Goal: Information Seeking & Learning: Check status

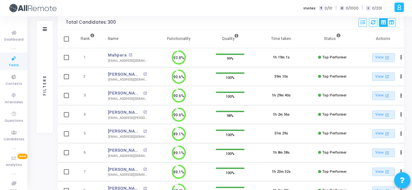
click at [145, 76] on div "Soumil Sarkar open_in_new" at bounding box center [127, 74] width 39 height 6
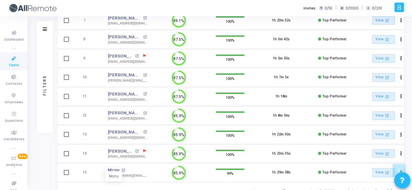
scroll to position [225, 0]
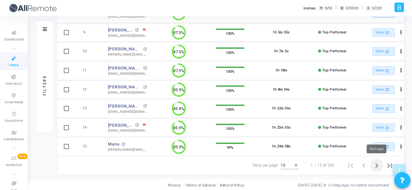
click at [377, 164] on icon "Next page" at bounding box center [377, 165] width 3 height 5
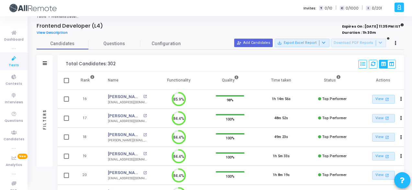
scroll to position [225, 0]
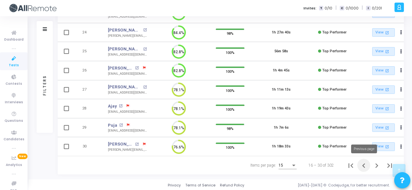
click at [364, 167] on icon "Previous page" at bounding box center [363, 165] width 9 height 9
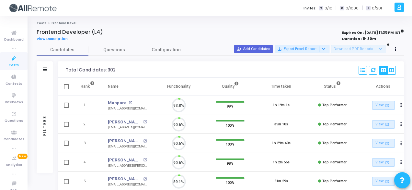
scroll to position [14, 16]
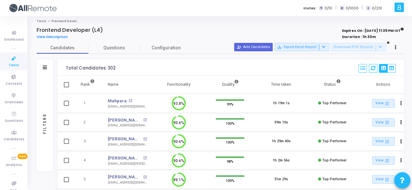
click at [47, 64] on div "Filters" at bounding box center [45, 67] width 16 height 16
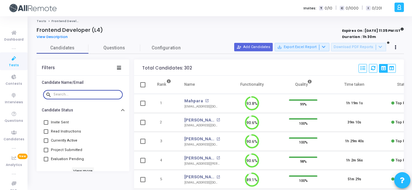
click at [64, 93] on input "text" at bounding box center [86, 94] width 67 height 4
paste input "digbijaya.biswal20@gmail.com"
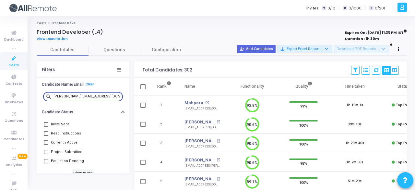
type input "digbijaya.biswal20@gmail.com"
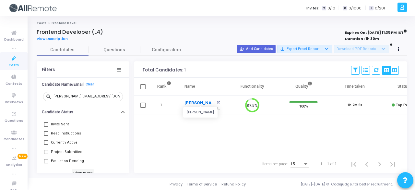
click at [191, 103] on link "Digbijaya Biswal" at bounding box center [199, 102] width 30 height 6
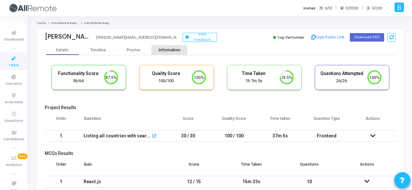
click at [165, 48] on div "Information" at bounding box center [170, 50] width 36 height 5
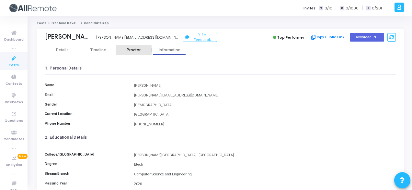
click at [129, 52] on div "Proctor" at bounding box center [134, 50] width 36 height 10
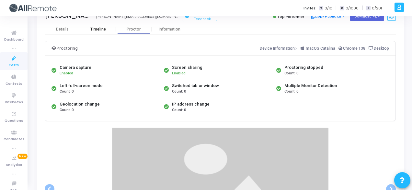
click at [104, 29] on div "Timeline" at bounding box center [98, 29] width 16 height 5
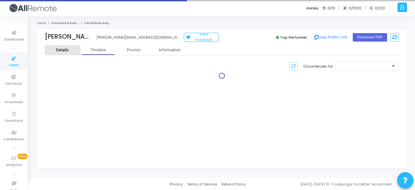
click at [65, 51] on div "Details" at bounding box center [62, 50] width 13 height 5
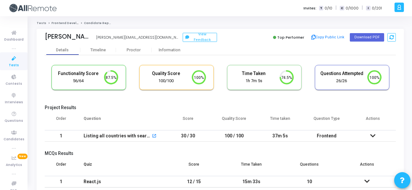
click at [167, 42] on div "Digbijaya Biswal digbijaya.biswal20@gmail.com View Feedback Top Performer Copy …" at bounding box center [220, 37] width 351 height 16
click at [172, 47] on div "Information" at bounding box center [170, 50] width 36 height 10
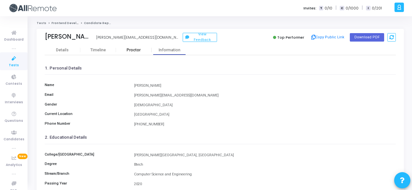
click at [133, 50] on div "Proctor" at bounding box center [134, 50] width 36 height 5
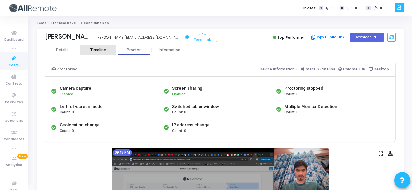
click at [91, 48] on div "Timeline" at bounding box center [98, 50] width 16 height 5
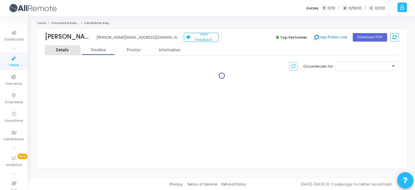
click at [60, 50] on div "Details" at bounding box center [62, 50] width 13 height 5
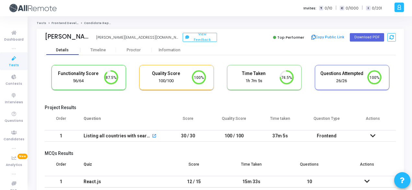
scroll to position [3, 3]
click at [375, 137] on icon at bounding box center [372, 135] width 5 height 5
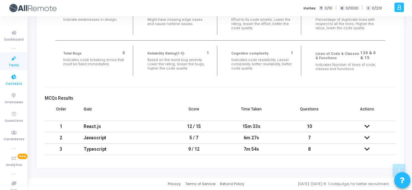
click at [15, 82] on span "Contests" at bounding box center [14, 84] width 17 height 6
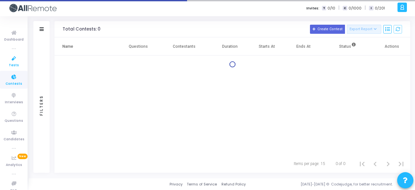
click at [12, 58] on icon at bounding box center [14, 58] width 14 height 8
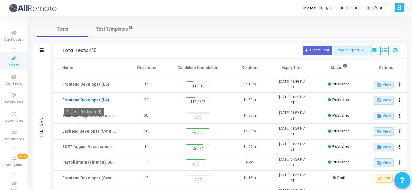
click at [99, 102] on link "Frontend Developer (L4)" at bounding box center [85, 100] width 47 height 6
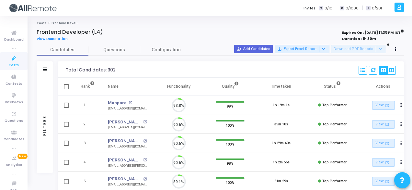
scroll to position [14, 16]
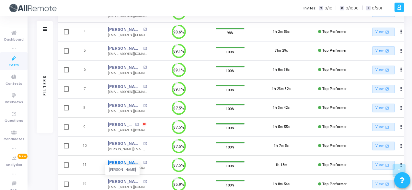
click at [112, 161] on link "Papun" at bounding box center [125, 162] width 34 height 6
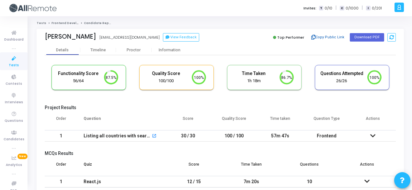
click at [325, 39] on button "Copy Public Link" at bounding box center [327, 37] width 37 height 10
click at [170, 48] on div "Information" at bounding box center [170, 50] width 36 height 5
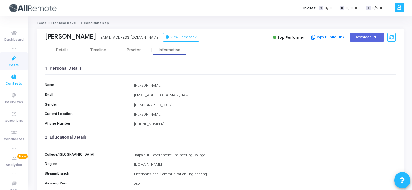
click at [17, 81] on span "Contests" at bounding box center [14, 84] width 17 height 6
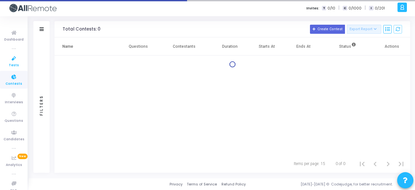
click at [12, 58] on icon at bounding box center [14, 58] width 14 height 8
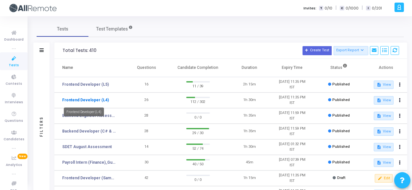
click at [96, 101] on link "Frontend Developer (L4)" at bounding box center [85, 100] width 47 height 6
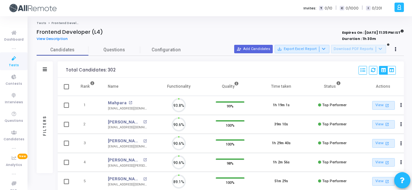
scroll to position [14, 16]
click at [47, 70] on div "Filters" at bounding box center [45, 69] width 16 height 16
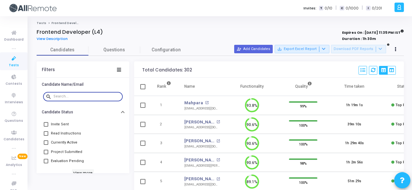
click at [67, 98] on input "text" at bounding box center [86, 96] width 67 height 4
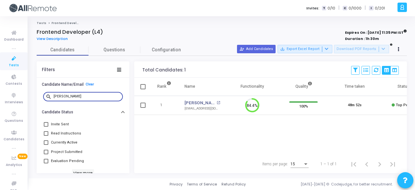
type input "sachit"
click at [183, 103] on td "Sachit Singh open_in_new sachitsingh24@gmail.com" at bounding box center [202, 105] width 49 height 19
click at [189, 102] on link "Sachit Singh" at bounding box center [199, 102] width 30 height 6
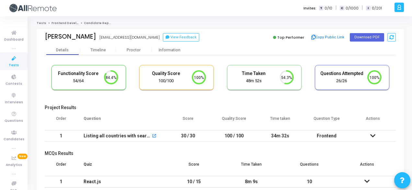
click at [371, 133] on icon at bounding box center [372, 135] width 5 height 5
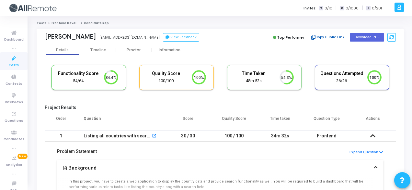
click at [329, 35] on button "Copy Public Link" at bounding box center [327, 37] width 37 height 10
click at [178, 46] on div "Information" at bounding box center [170, 50] width 36 height 10
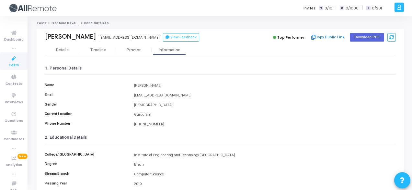
click at [8, 64] on link "Tests" at bounding box center [14, 61] width 28 height 18
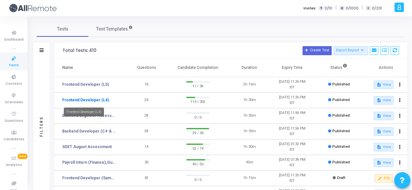
click at [99, 99] on link "Frontend Developer (L4)" at bounding box center [85, 100] width 47 height 6
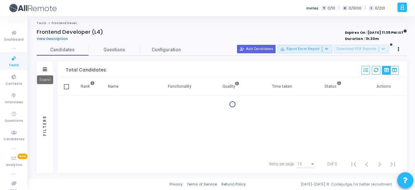
click at [45, 66] on div "Filters" at bounding box center [45, 69] width 16 height 16
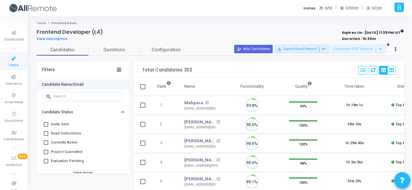
scroll to position [14, 16]
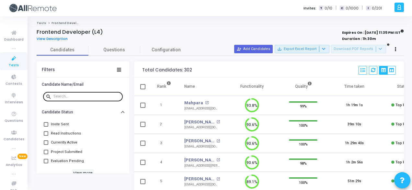
click at [74, 98] on div at bounding box center [86, 96] width 67 height 10
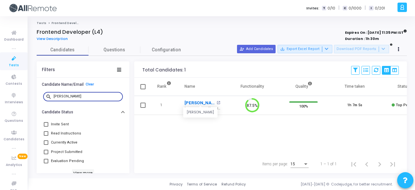
type input "digbijay"
click at [191, 101] on link "Digbijaya Biswal" at bounding box center [199, 102] width 30 height 6
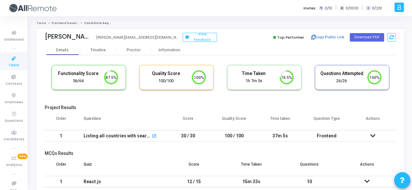
click at [335, 39] on button "Copy Public Link" at bounding box center [327, 37] width 37 height 10
click at [168, 46] on div "Information" at bounding box center [170, 50] width 36 height 10
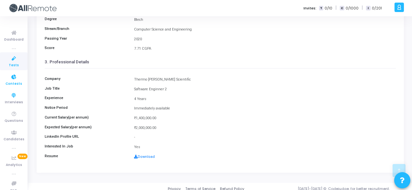
click at [14, 86] on span "Contests" at bounding box center [14, 84] width 17 height 6
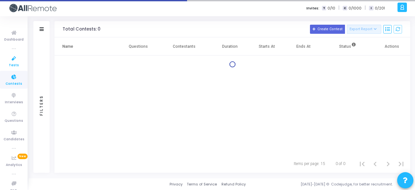
click at [11, 69] on link "Tests" at bounding box center [14, 61] width 28 height 18
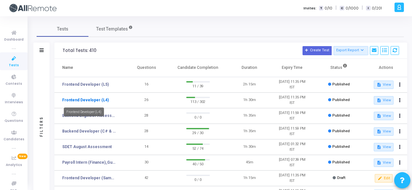
click at [103, 101] on link "Frontend Developer (L4)" at bounding box center [85, 100] width 47 height 6
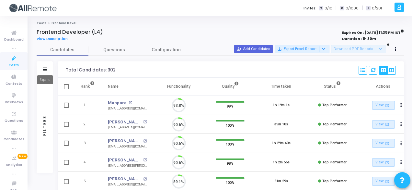
scroll to position [14, 16]
click at [44, 71] on mat-tooltip-component "Expand" at bounding box center [44, 80] width 25 height 18
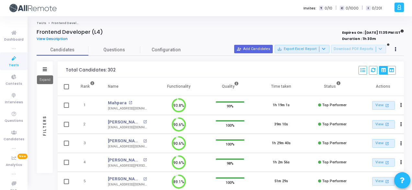
click at [44, 70] on icon at bounding box center [45, 69] width 4 height 4
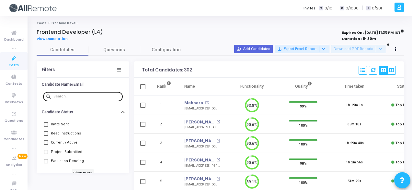
click at [77, 95] on input "text" at bounding box center [86, 96] width 67 height 4
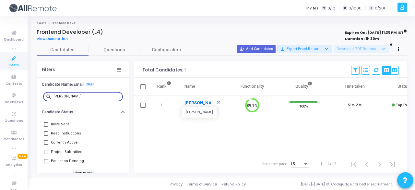
type input "deven"
click at [192, 100] on link "Devender" at bounding box center [199, 102] width 30 height 6
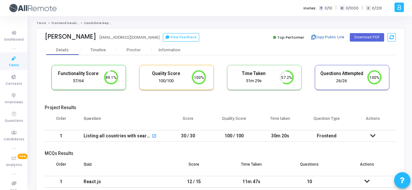
click at [318, 34] on button "Copy Public Link" at bounding box center [327, 37] width 37 height 10
click at [173, 45] on div "Information" at bounding box center [170, 50] width 36 height 10
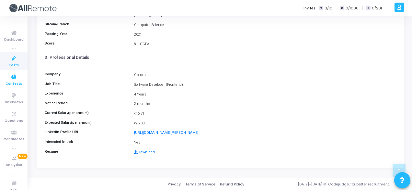
click at [12, 78] on icon at bounding box center [14, 77] width 14 height 8
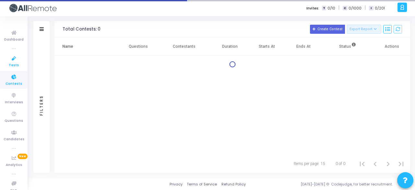
click at [12, 60] on icon at bounding box center [14, 58] width 14 height 8
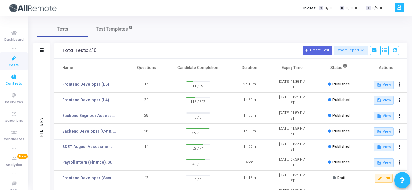
click at [18, 83] on span "Contests" at bounding box center [14, 84] width 17 height 6
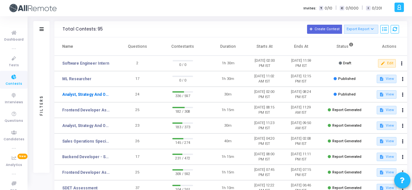
drag, startPoint x: 82, startPoint y: 92, endPoint x: 64, endPoint y: 95, distance: 18.3
click at [64, 95] on link "Analyst, Strategy And Operational Excellence" at bounding box center [86, 94] width 48 height 6
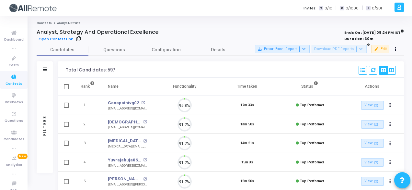
scroll to position [14, 16]
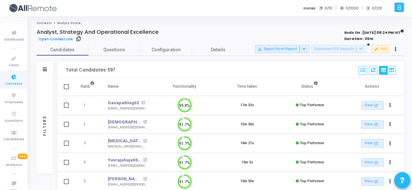
click at [48, 73] on div "Filters" at bounding box center [45, 69] width 16 height 16
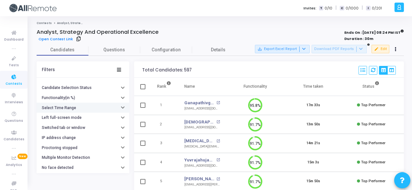
click at [68, 110] on button "Select Time Range" at bounding box center [83, 107] width 93 height 10
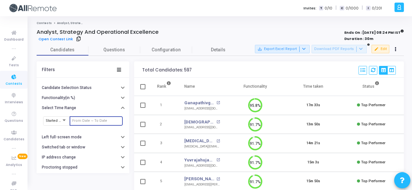
click at [77, 119] on input "text" at bounding box center [96, 121] width 48 height 4
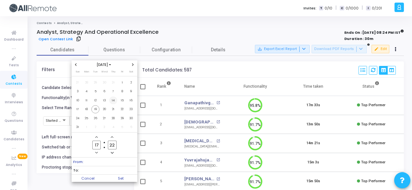
click at [115, 100] on span "14" at bounding box center [113, 100] width 8 height 8
click at [98, 110] on span "19" at bounding box center [95, 109] width 8 height 8
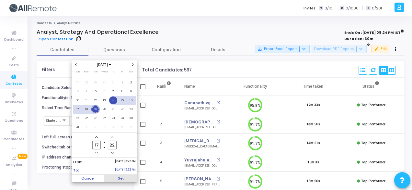
click at [128, 176] on span "Set" at bounding box center [120, 177] width 33 height 7
type input "8/14/2025, 5:22 PM - 8/19/2025, 5:22 PM"
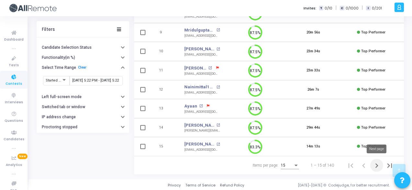
click at [377, 164] on icon "Next page" at bounding box center [376, 165] width 9 height 9
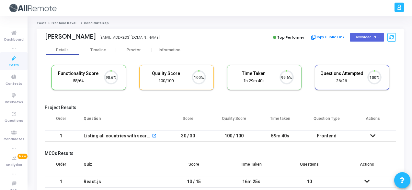
scroll to position [14, 16]
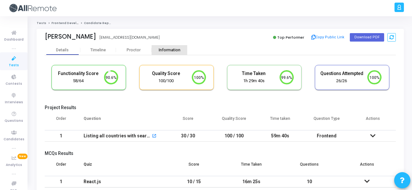
click at [172, 53] on div "Information" at bounding box center [170, 50] width 36 height 10
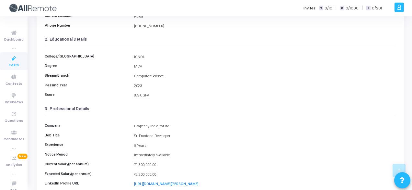
scroll to position [124, 0]
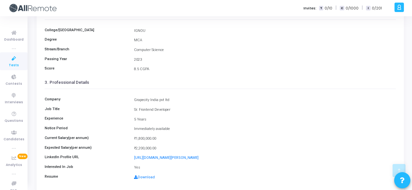
drag, startPoint x: 134, startPoint y: 99, endPoint x: 181, endPoint y: 98, distance: 46.7
click at [181, 98] on div "Grapecity India pvt ltd" at bounding box center [265, 100] width 268 height 6
copy div "Grapecity India pvt ltd"
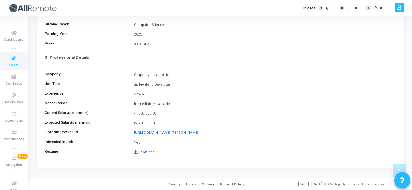
click at [142, 150] on link "Download" at bounding box center [144, 152] width 21 height 4
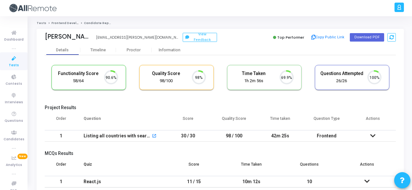
scroll to position [14, 16]
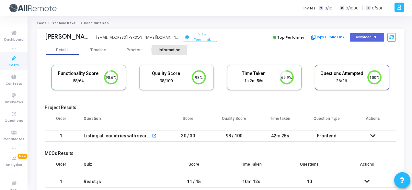
click at [171, 51] on div "Information" at bounding box center [170, 50] width 36 height 5
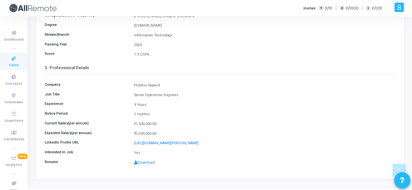
scroll to position [141, 0]
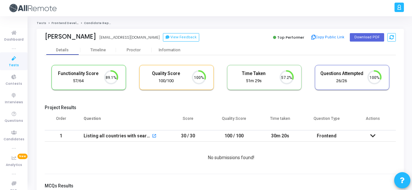
scroll to position [14, 16]
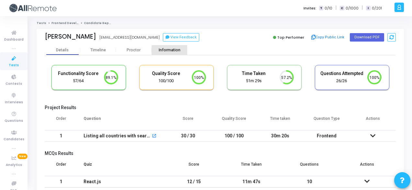
click at [180, 46] on div "Information" at bounding box center [170, 50] width 36 height 10
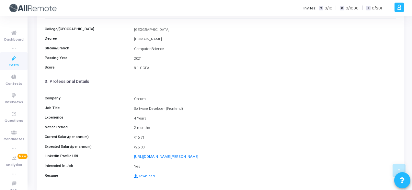
scroll to position [130, 0]
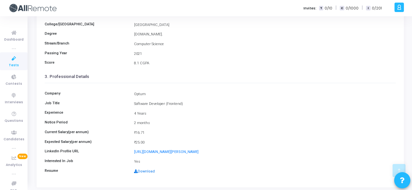
click at [150, 169] on link "Download" at bounding box center [144, 171] width 21 height 4
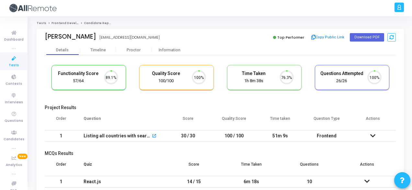
scroll to position [14, 16]
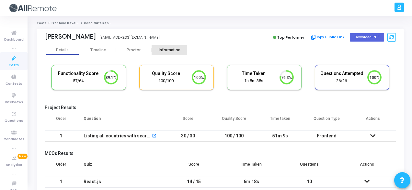
click at [166, 48] on div "Information" at bounding box center [170, 50] width 36 height 5
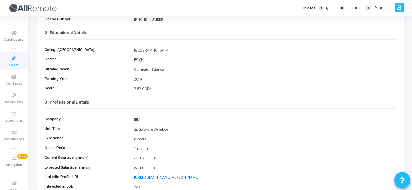
scroll to position [149, 0]
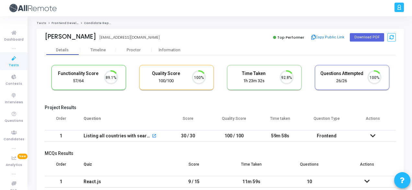
scroll to position [14, 16]
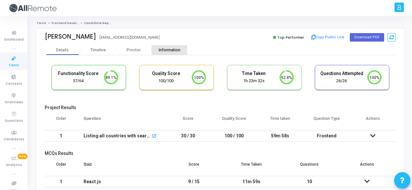
click at [156, 51] on div "Information" at bounding box center [170, 50] width 36 height 5
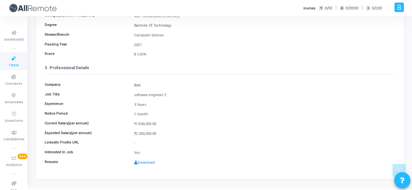
scroll to position [149, 0]
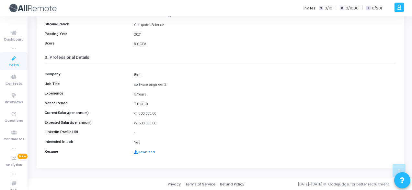
click at [146, 151] on link "Download" at bounding box center [144, 152] width 21 height 4
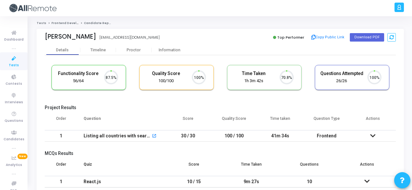
scroll to position [14, 16]
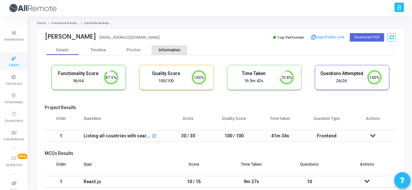
click at [166, 46] on div "Information" at bounding box center [170, 50] width 36 height 10
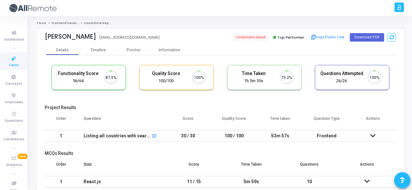
scroll to position [14, 16]
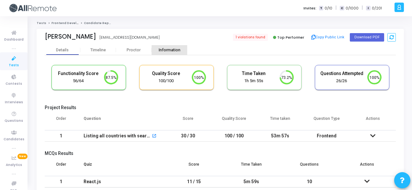
click at [176, 48] on div "Information" at bounding box center [170, 50] width 36 height 5
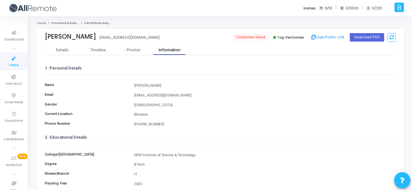
scroll to position [149, 0]
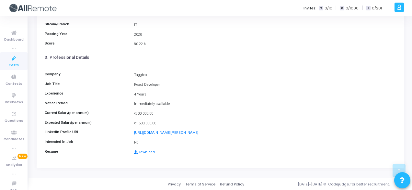
drag, startPoint x: 134, startPoint y: 74, endPoint x: 154, endPoint y: 75, distance: 19.8
click at [154, 75] on div "Taggbox" at bounding box center [265, 75] width 268 height 6
copy div "Taggbox"
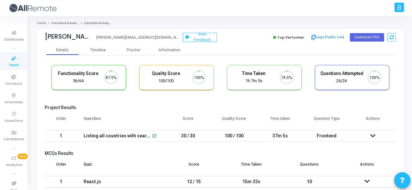
scroll to position [14, 16]
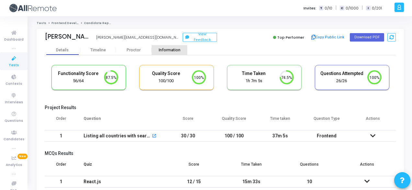
click at [168, 51] on div "Information" at bounding box center [170, 50] width 36 height 5
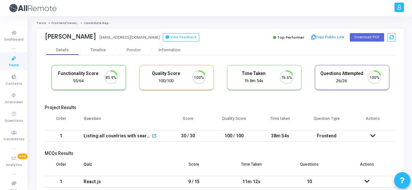
scroll to position [14, 16]
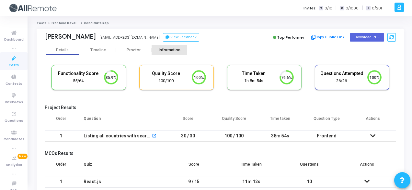
click at [171, 53] on div "Information" at bounding box center [170, 50] width 36 height 10
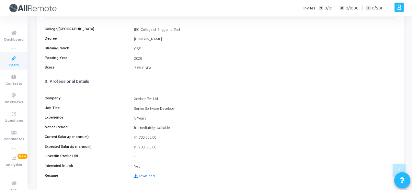
scroll to position [124, 0]
drag, startPoint x: 131, startPoint y: 99, endPoint x: 161, endPoint y: 95, distance: 29.7
click at [161, 95] on div "Company Xcelore Pvt Ltd Job Title Senior Software Developer Experience 5 Years …" at bounding box center [220, 135] width 351 height 95
copy div "Xcelore Pvt Ltd"
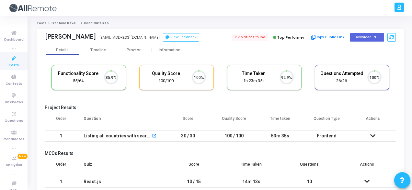
scroll to position [14, 16]
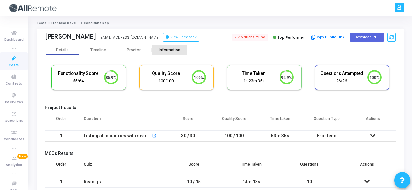
click at [171, 51] on div "Information" at bounding box center [170, 50] width 36 height 5
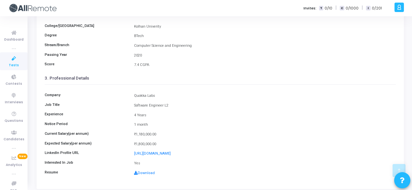
scroll to position [128, 0]
drag, startPoint x: 132, startPoint y: 94, endPoint x: 159, endPoint y: 93, distance: 26.9
click at [159, 94] on div "Quokka Labs" at bounding box center [265, 97] width 268 height 6
copy div "Quokka Labs"
click at [139, 171] on link "Download" at bounding box center [144, 173] width 21 height 4
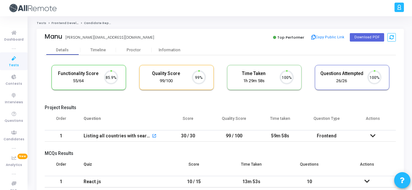
scroll to position [14, 16]
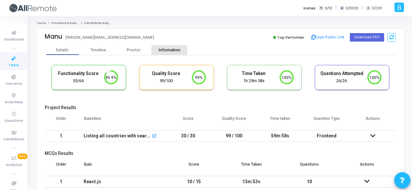
click at [164, 50] on div "Information" at bounding box center [170, 50] width 36 height 5
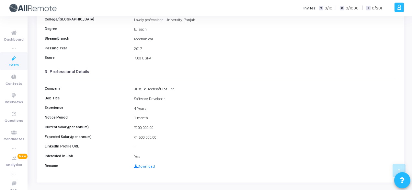
scroll to position [134, 0]
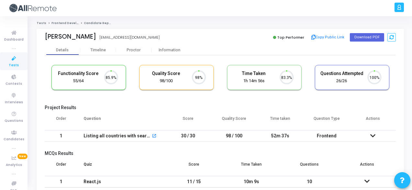
scroll to position [14, 16]
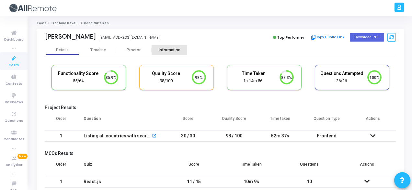
click at [167, 51] on div "Information" at bounding box center [170, 50] width 36 height 5
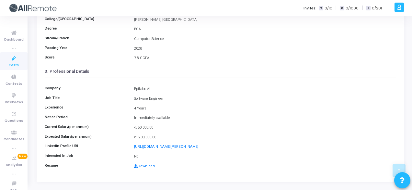
scroll to position [135, 0]
click at [150, 165] on link "Download" at bounding box center [144, 166] width 21 height 4
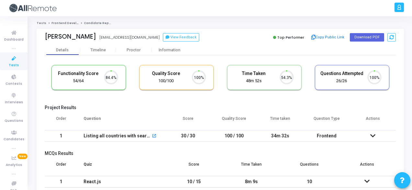
scroll to position [14, 16]
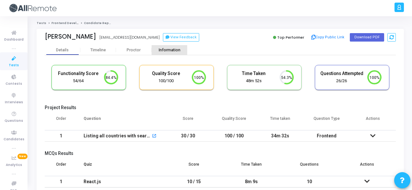
click at [166, 48] on div "Information" at bounding box center [170, 50] width 36 height 5
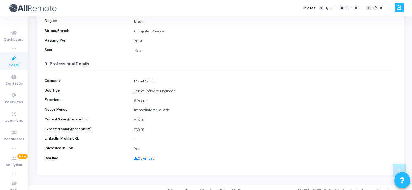
scroll to position [145, 0]
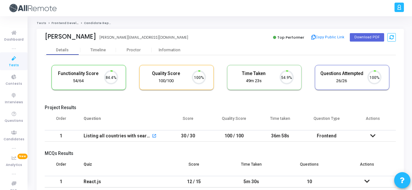
scroll to position [14, 16]
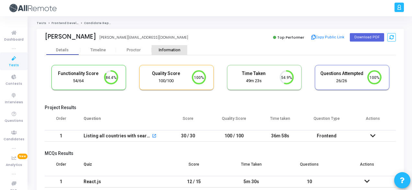
click at [174, 53] on div "Information" at bounding box center [170, 50] width 36 height 10
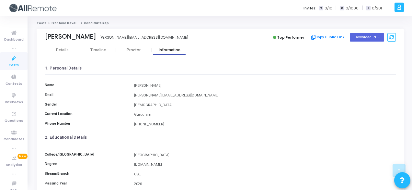
scroll to position [149, 0]
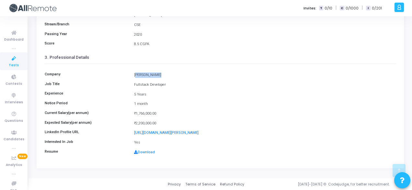
drag, startPoint x: 135, startPoint y: 73, endPoint x: 158, endPoint y: 74, distance: 22.7
click at [158, 74] on div "[PERSON_NAME]" at bounding box center [265, 75] width 268 height 6
copy div "[PERSON_NAME]"
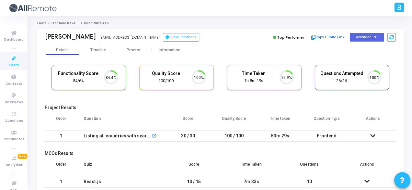
scroll to position [14, 16]
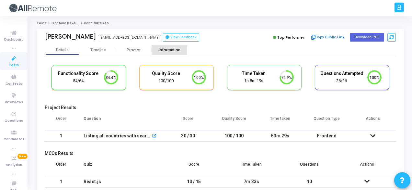
click at [172, 50] on div "Information" at bounding box center [170, 50] width 36 height 5
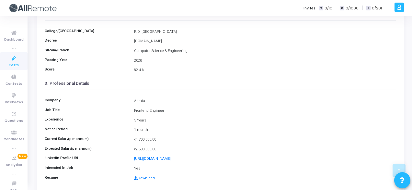
scroll to position [149, 0]
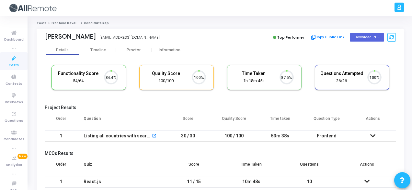
scroll to position [14, 16]
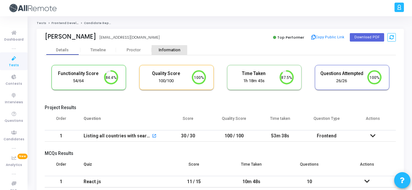
click at [158, 50] on div "Information" at bounding box center [170, 50] width 36 height 5
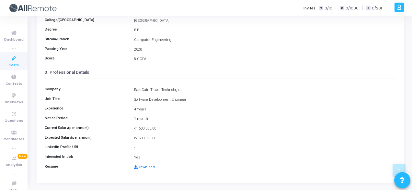
scroll to position [133, 0]
drag, startPoint x: 133, startPoint y: 88, endPoint x: 190, endPoint y: 87, distance: 56.4
click at [190, 87] on div "Company RateGain Travel Technologies Job Title Software Development Engineer Ex…" at bounding box center [220, 126] width 351 height 95
copy div "RateGain Travel Technologies"
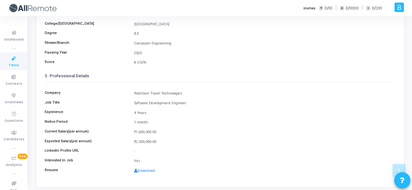
scroll to position [131, 0]
click at [149, 168] on link "Download" at bounding box center [144, 170] width 21 height 4
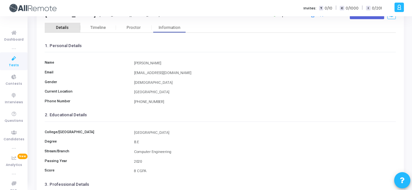
click at [55, 25] on div "Details" at bounding box center [63, 27] width 36 height 5
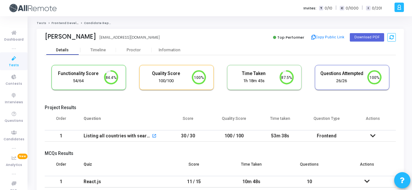
scroll to position [14, 16]
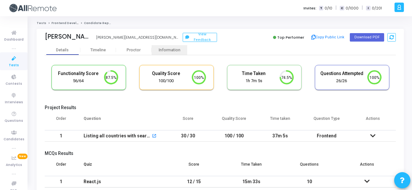
click at [179, 50] on div "Information" at bounding box center [170, 50] width 36 height 5
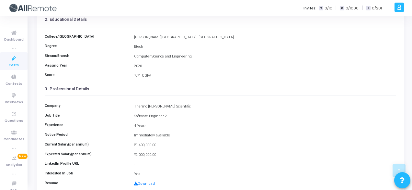
scroll to position [120, 0]
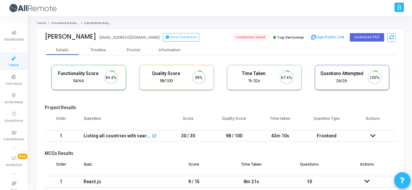
scroll to position [14, 16]
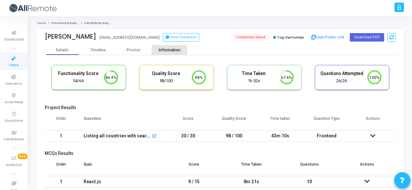
click at [167, 48] on div "Information" at bounding box center [170, 50] width 36 height 5
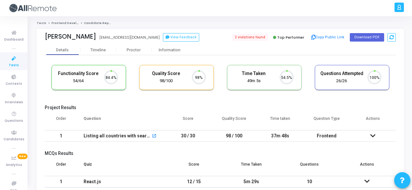
scroll to position [14, 16]
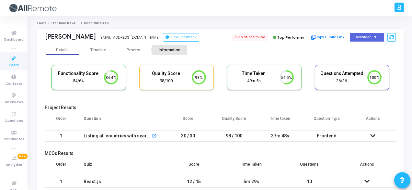
click at [176, 50] on div "Information" at bounding box center [170, 50] width 36 height 5
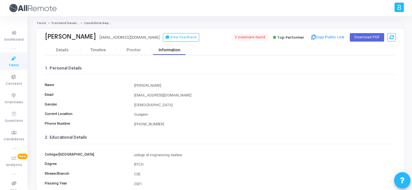
scroll to position [149, 0]
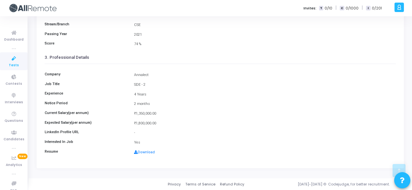
drag, startPoint x: 135, startPoint y: 73, endPoint x: 150, endPoint y: 73, distance: 15.2
click at [150, 73] on div "Annalect" at bounding box center [265, 75] width 268 height 6
copy div "Annalect"
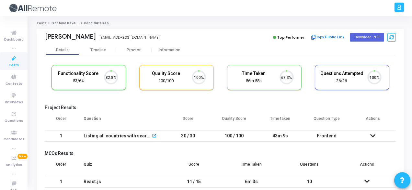
scroll to position [14, 16]
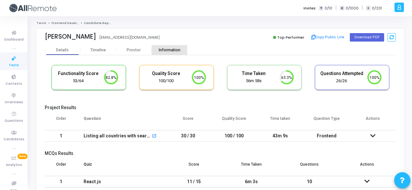
click at [178, 50] on div "Information" at bounding box center [170, 50] width 36 height 5
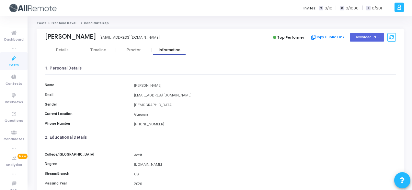
scroll to position [149, 0]
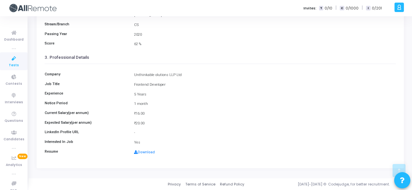
drag, startPoint x: 132, startPoint y: 74, endPoint x: 184, endPoint y: 74, distance: 51.8
click at [184, 74] on div "Unthinkable olutions LLP Ltd" at bounding box center [265, 75] width 268 height 6
copy div "Unthinkable olutions LLP Ltd"
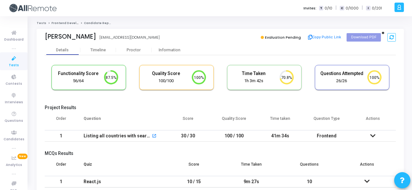
scroll to position [14, 16]
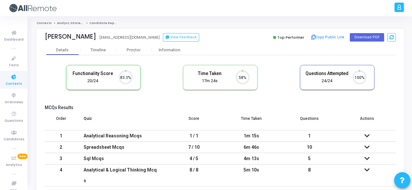
scroll to position [14, 16]
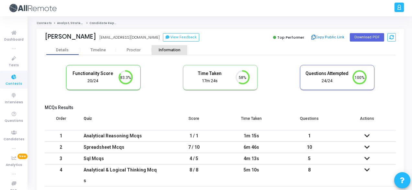
click at [175, 51] on div "Information" at bounding box center [170, 50] width 36 height 5
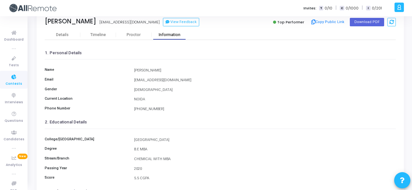
scroll to position [13, 0]
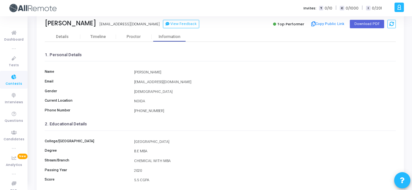
click at [76, 31] on div "[PERSON_NAME] [PERSON_NAME][EMAIL_ADDRESS][DOMAIN_NAME] View Feedback Top Perfo…" at bounding box center [220, 24] width 351 height 16
click at [318, 22] on button "Copy Public Link" at bounding box center [327, 24] width 37 height 10
